Goal: Task Accomplishment & Management: Use online tool/utility

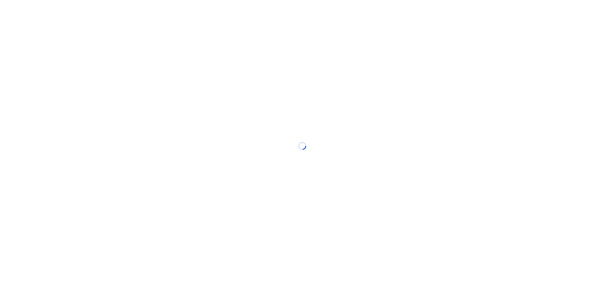
click at [337, 20] on div at bounding box center [303, 146] width 607 height 292
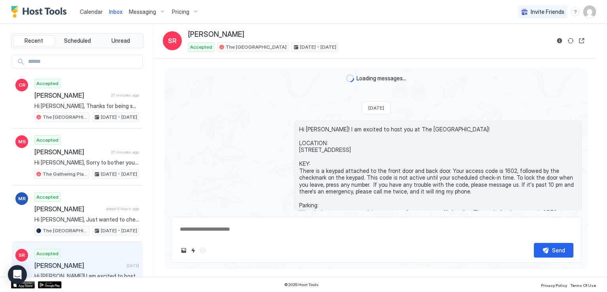
scroll to position [700, 0]
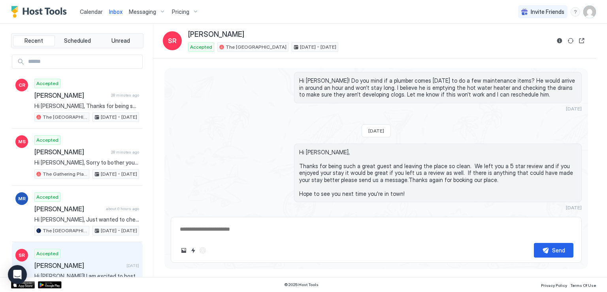
click at [244, 9] on div "Calendar Inbox Messaging Pricing Invite Friends RM" at bounding box center [303, 12] width 607 height 24
type textarea "*"
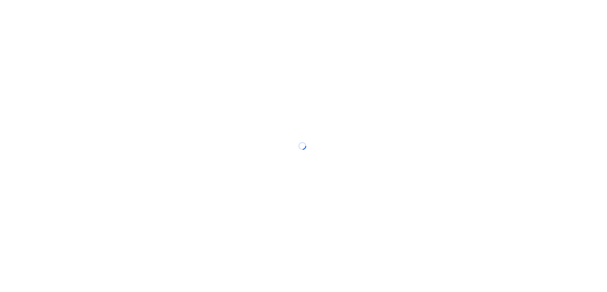
click at [236, 11] on div at bounding box center [303, 146] width 607 height 292
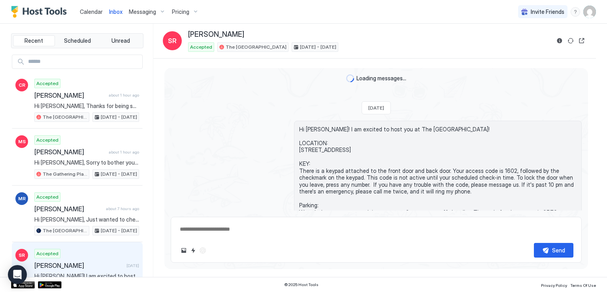
scroll to position [700, 0]
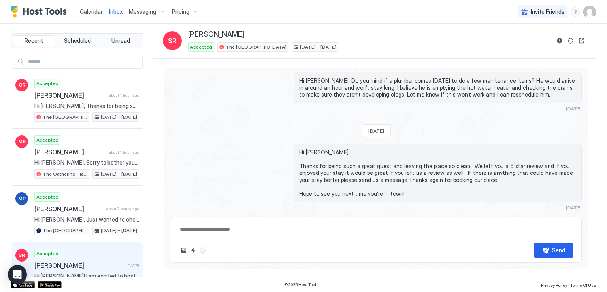
type textarea "*"
